Goal: Task Accomplishment & Management: Manage account settings

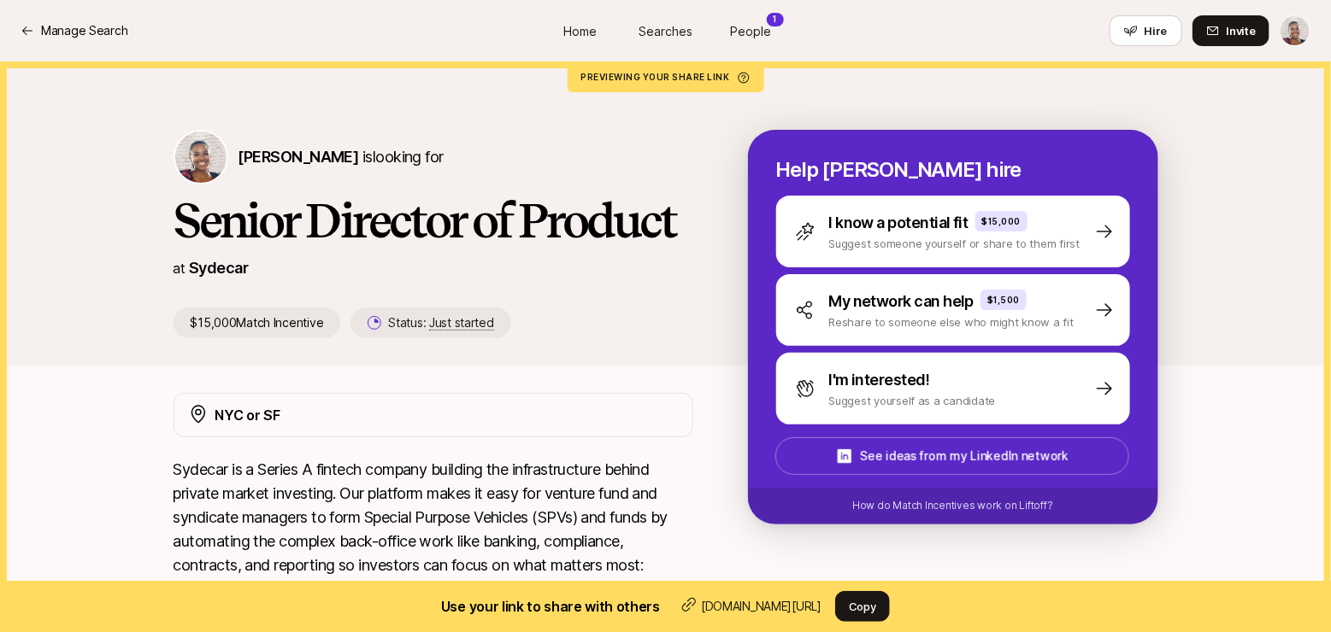
click at [300, 411] on div "NYC or SF" at bounding box center [446, 415] width 463 height 22
click at [201, 413] on icon at bounding box center [198, 414] width 21 height 21
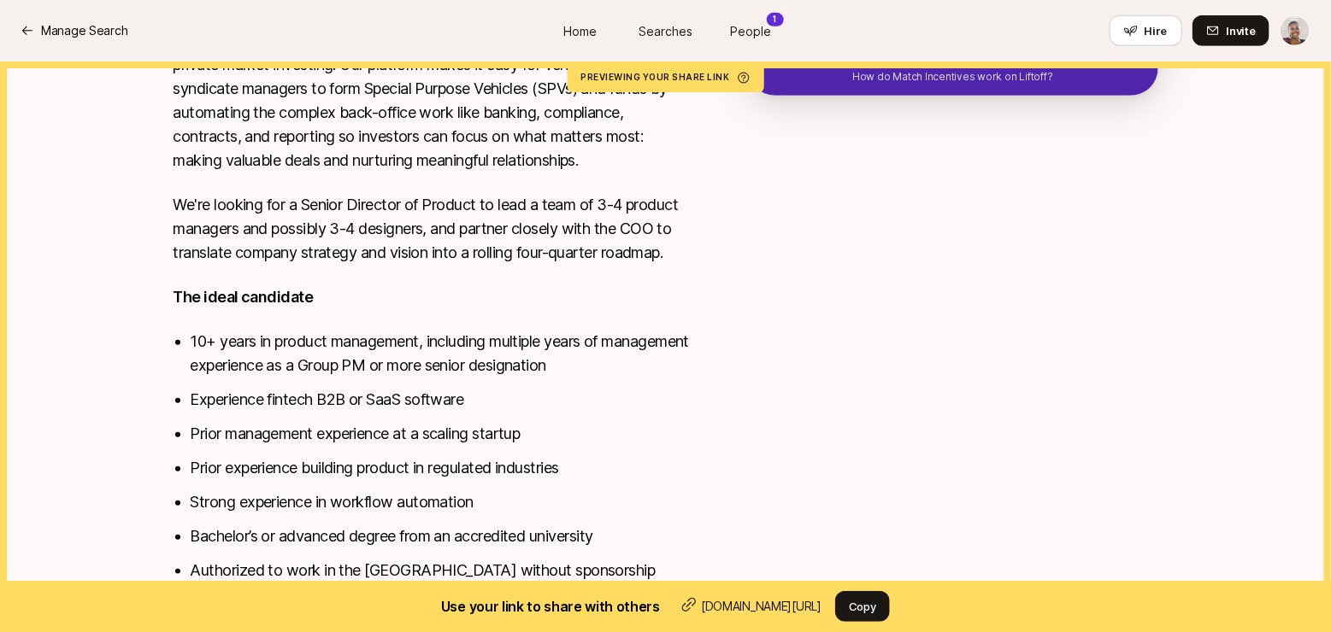
scroll to position [488, 0]
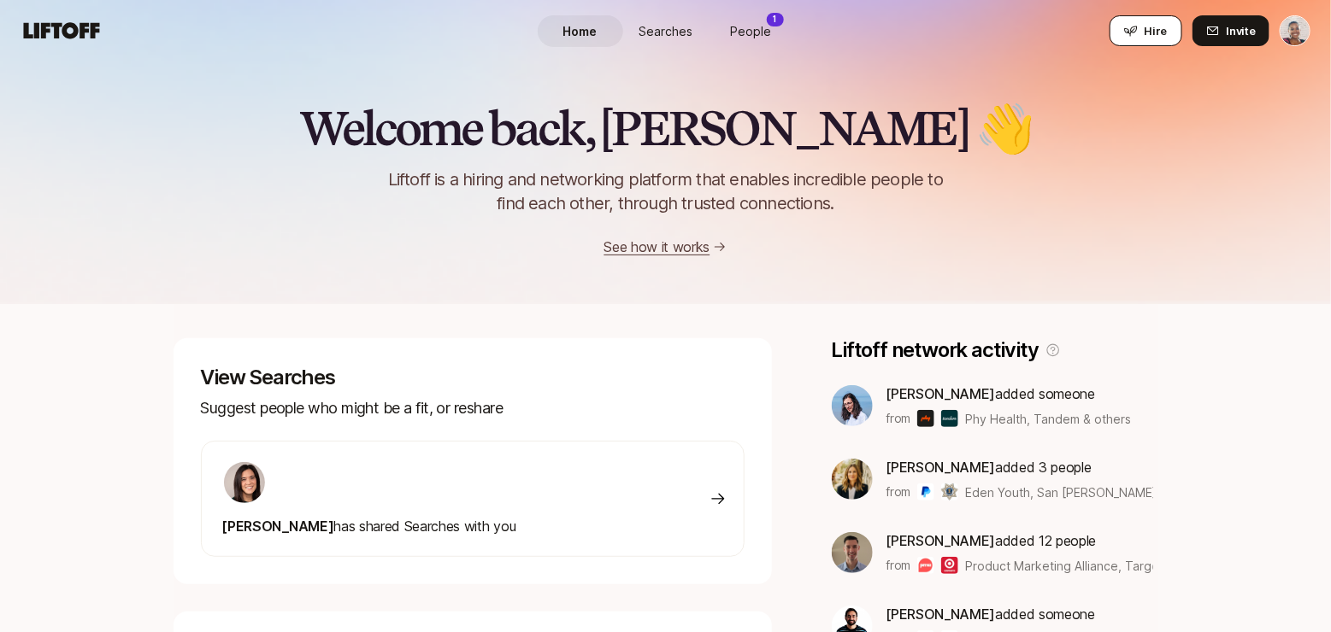
click at [1165, 27] on span "Hire" at bounding box center [1155, 30] width 23 height 17
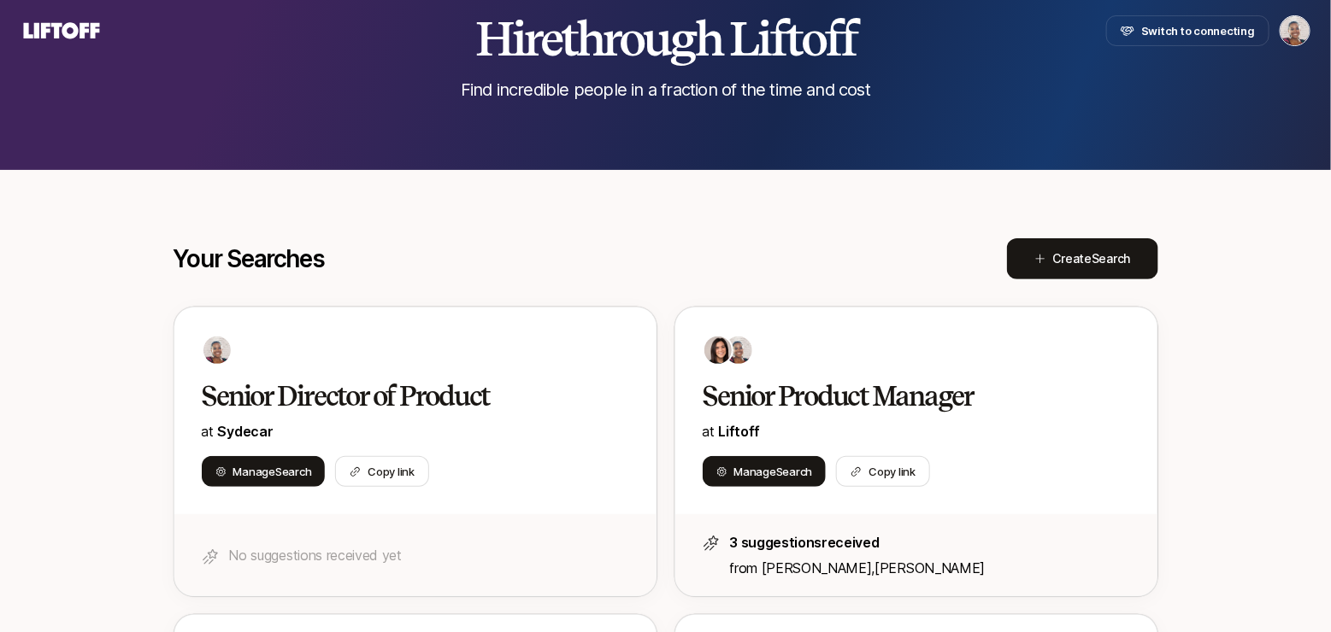
scroll to position [130, 0]
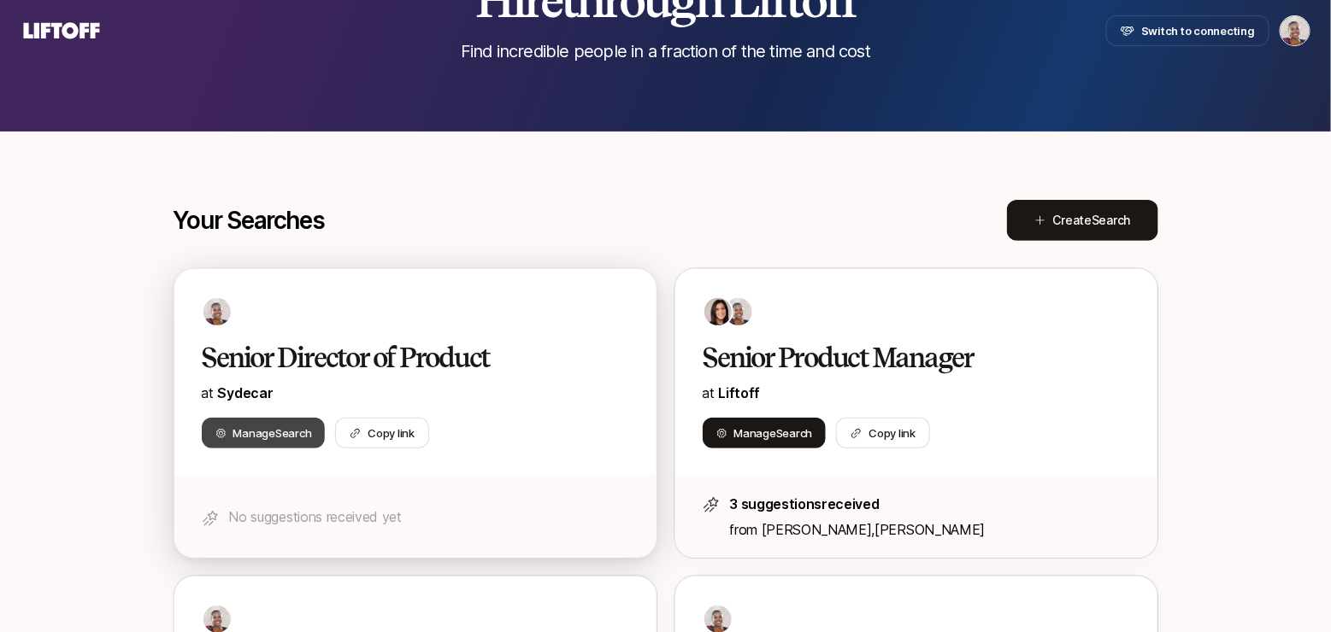
click at [285, 425] on span "Manage Search" at bounding box center [272, 433] width 79 height 17
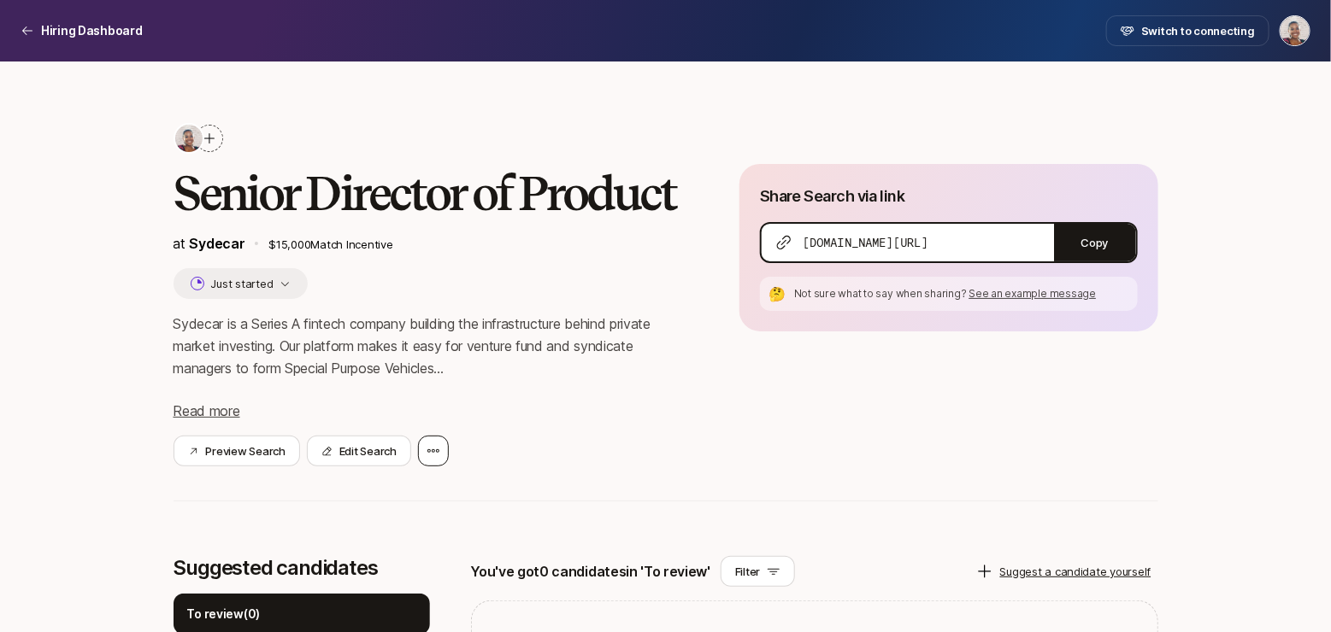
click at [435, 458] on div at bounding box center [433, 451] width 31 height 31
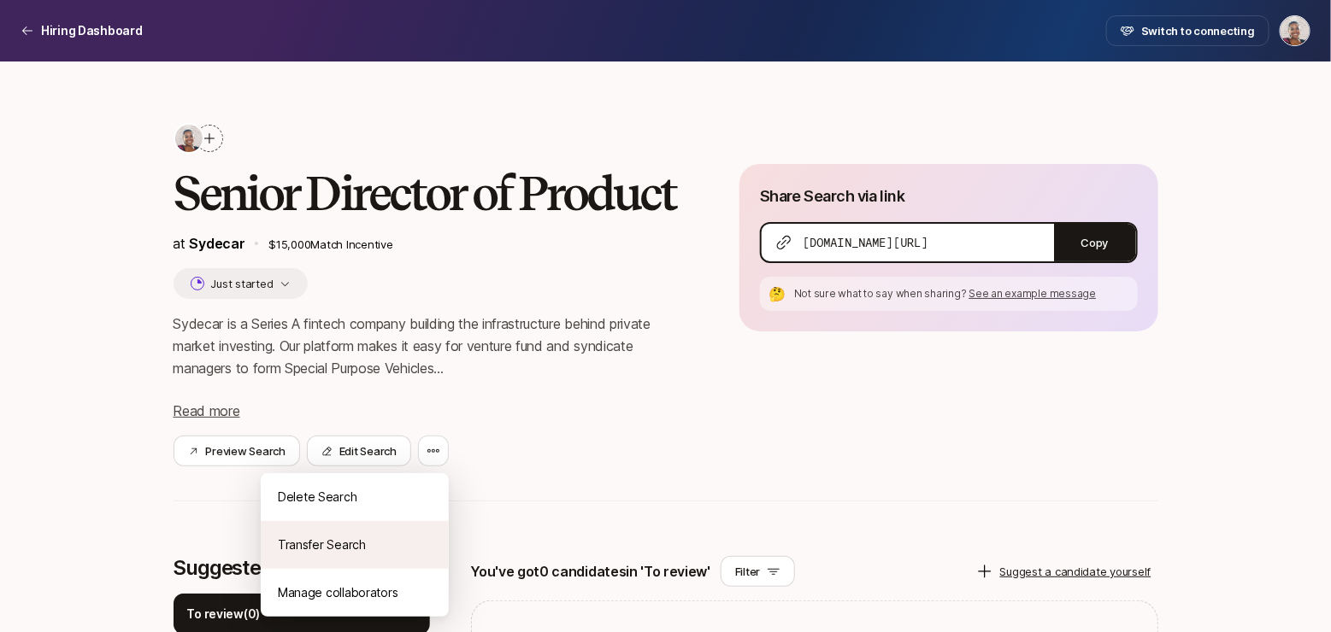
click at [390, 535] on div "Transfer Search" at bounding box center [355, 545] width 188 height 48
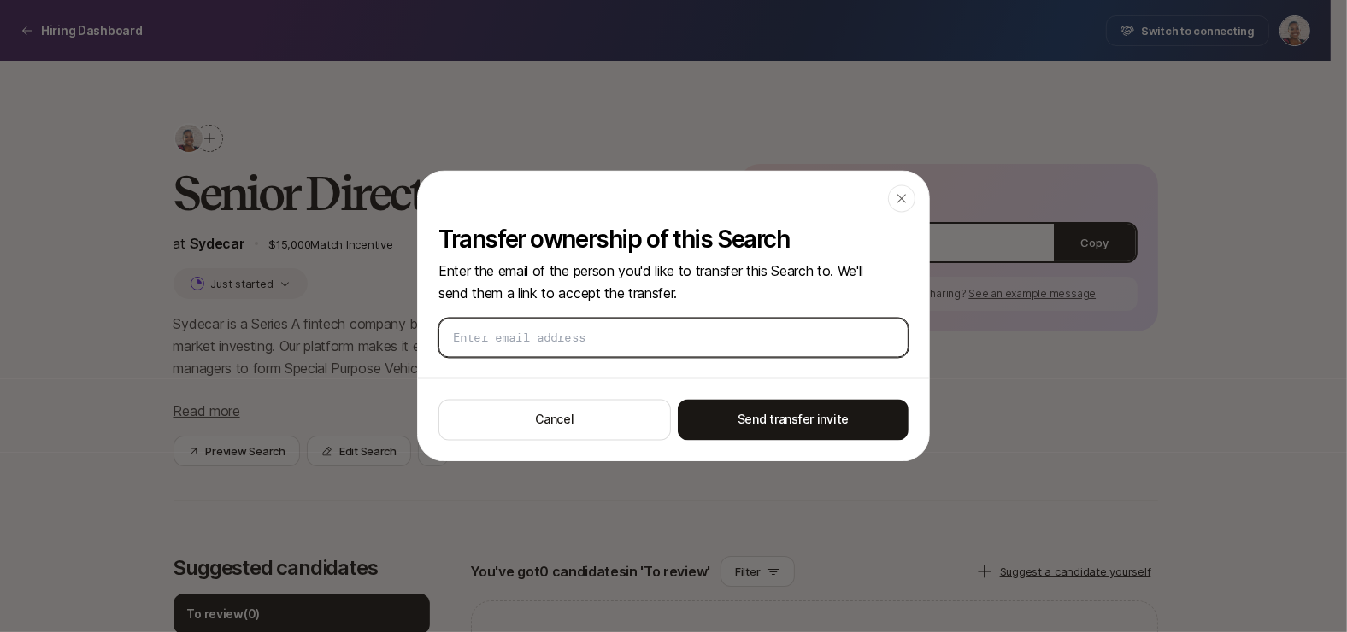
click at [673, 343] on input "email" at bounding box center [673, 338] width 441 height 17
paste input "[EMAIL_ADDRESS][DOMAIN_NAME]"
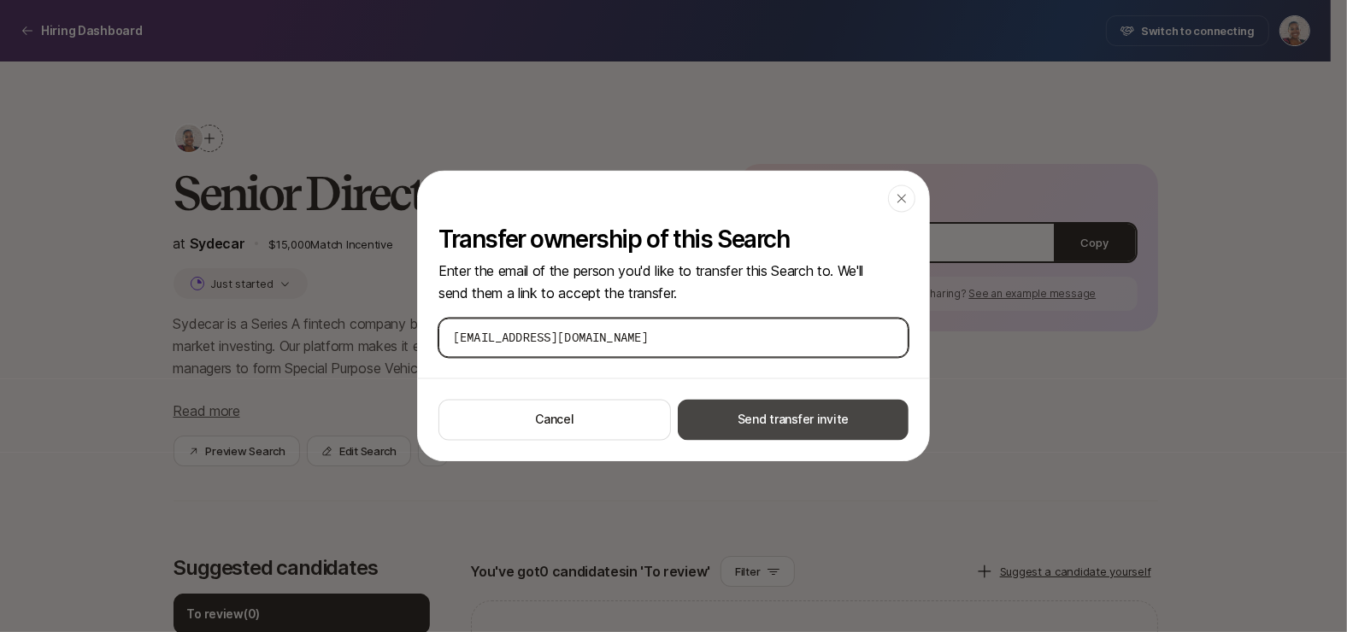
type input "[EMAIL_ADDRESS][DOMAIN_NAME]"
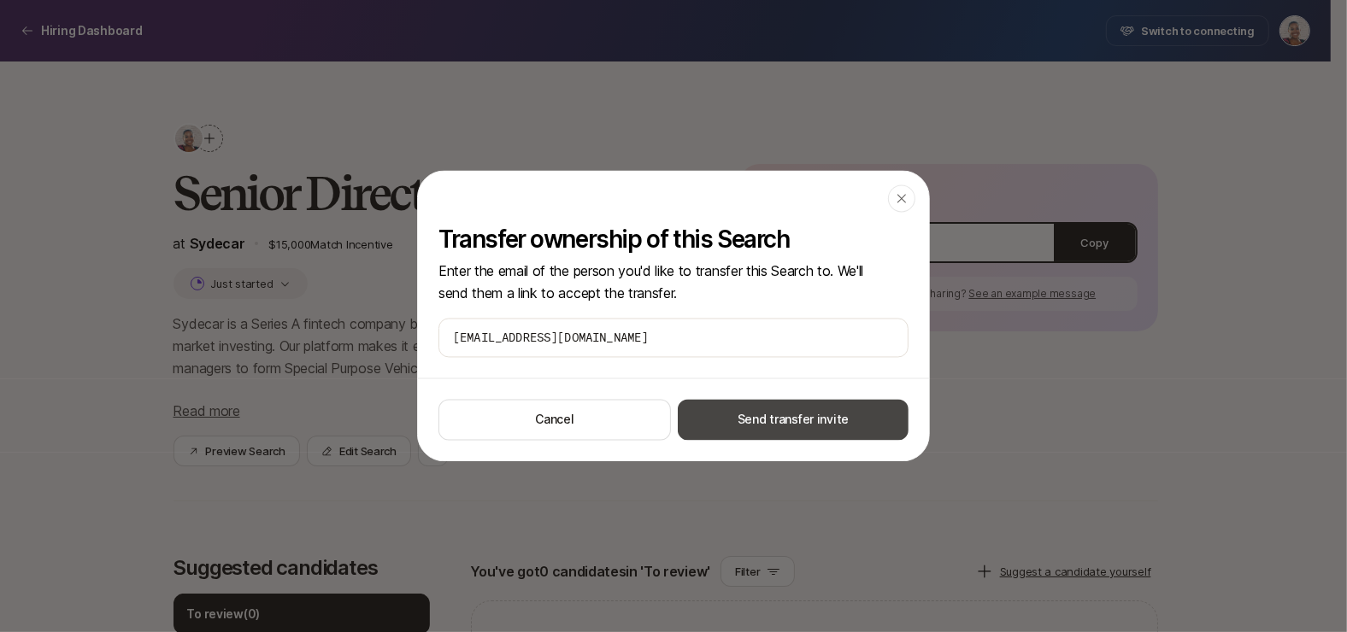
click at [789, 420] on button "Send transfer invite" at bounding box center [793, 420] width 231 height 41
